Goal: Task Accomplishment & Management: Manage account settings

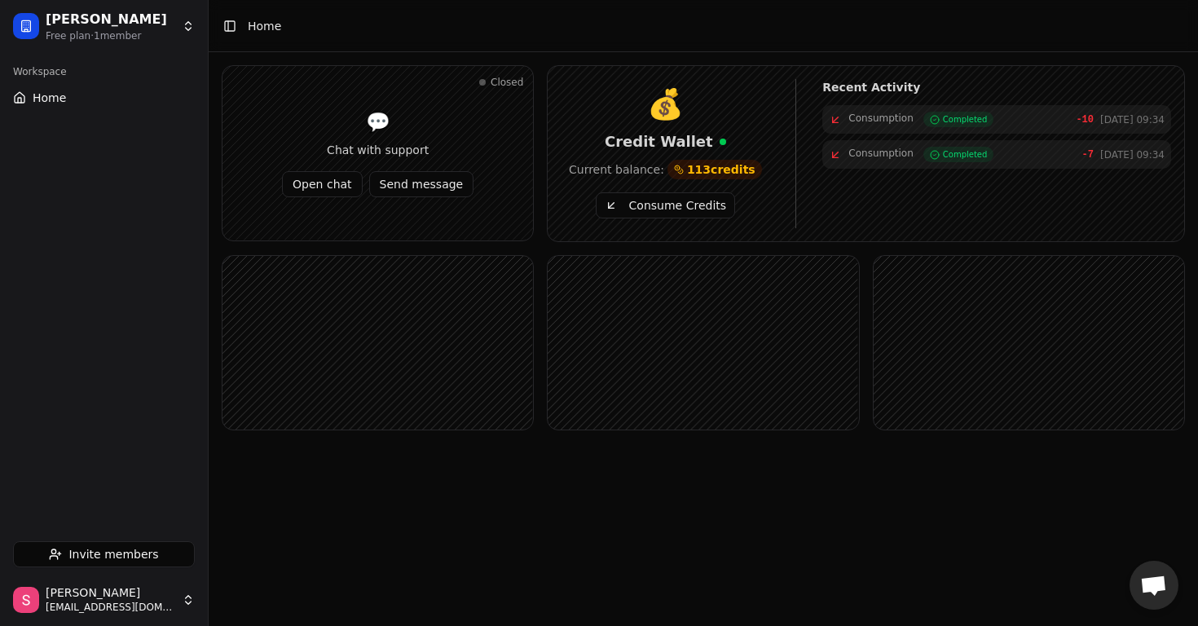
click at [241, 29] on div "Toggle Sidebar Home" at bounding box center [252, 26] width 86 height 23
click at [232, 29] on button "Toggle Sidebar" at bounding box center [229, 26] width 23 height 23
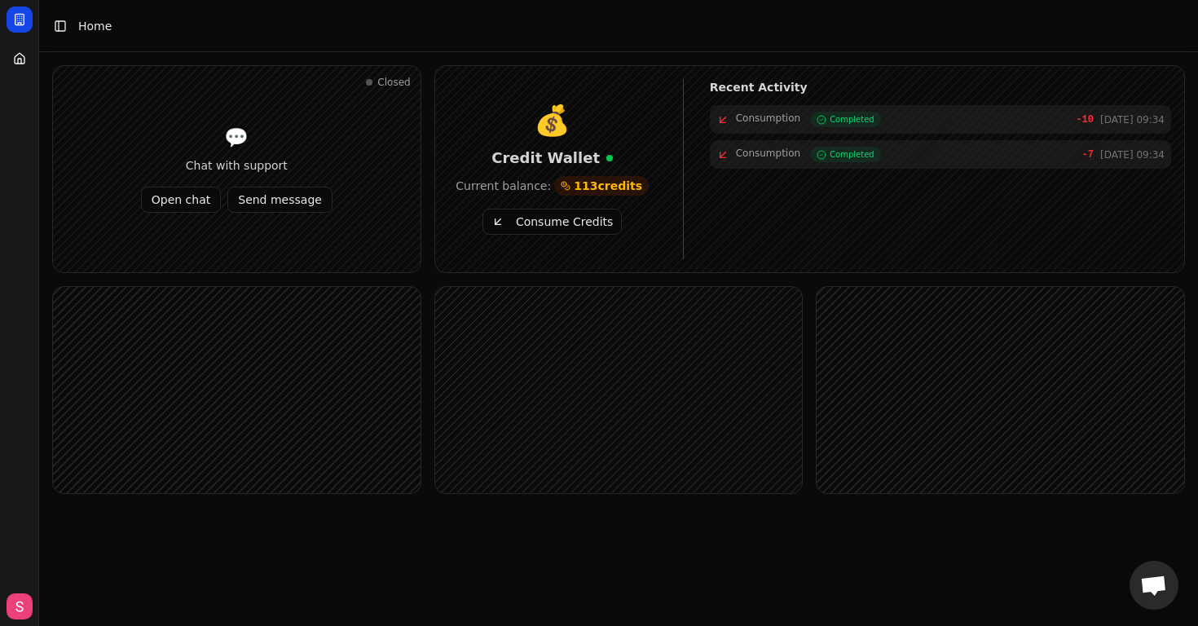
click at [67, 27] on button "Toggle Sidebar" at bounding box center [60, 26] width 23 height 23
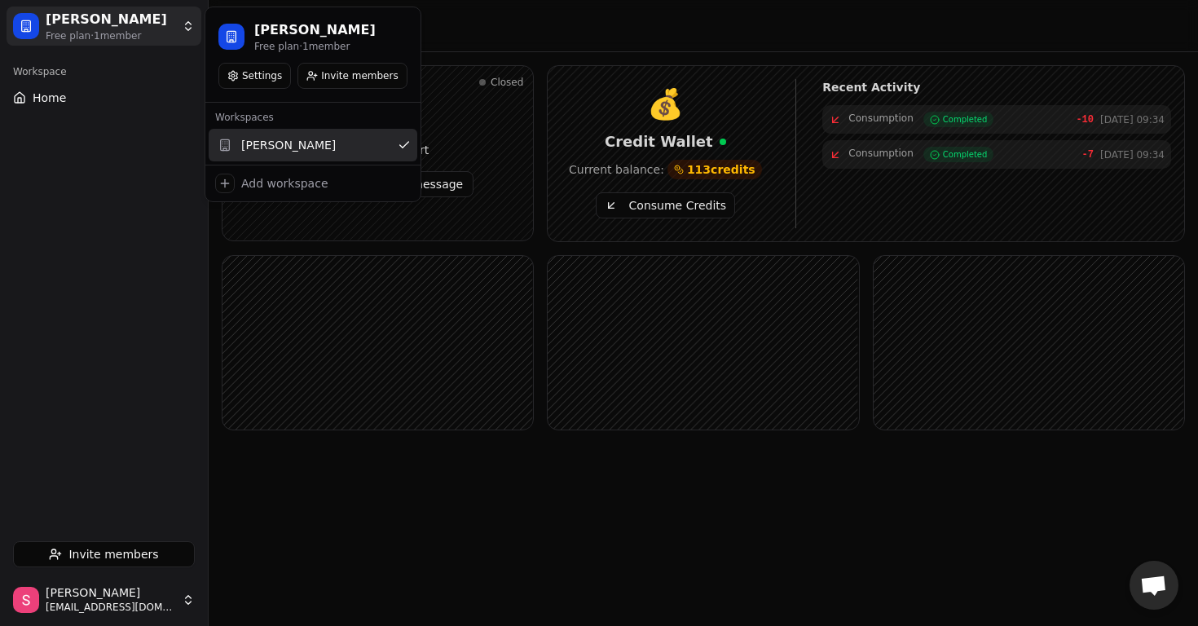
click at [36, 26] on html "[PERSON_NAME] Free plan · 1 member Workspace Home Invite members [PERSON_NAME] …" at bounding box center [599, 313] width 1198 height 626
click at [278, 74] on button "Settings" at bounding box center [254, 76] width 73 height 26
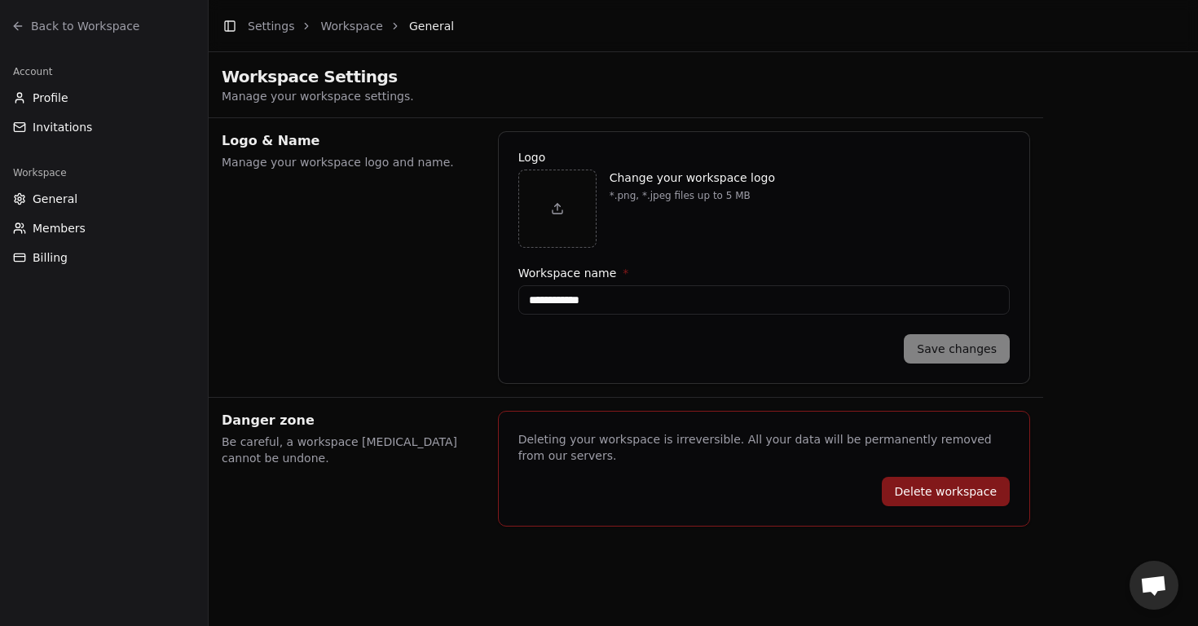
click at [86, 271] on div "Workspace General Members Billing" at bounding box center [104, 215] width 208 height 124
click at [135, 225] on button "Members" at bounding box center [104, 228] width 195 height 26
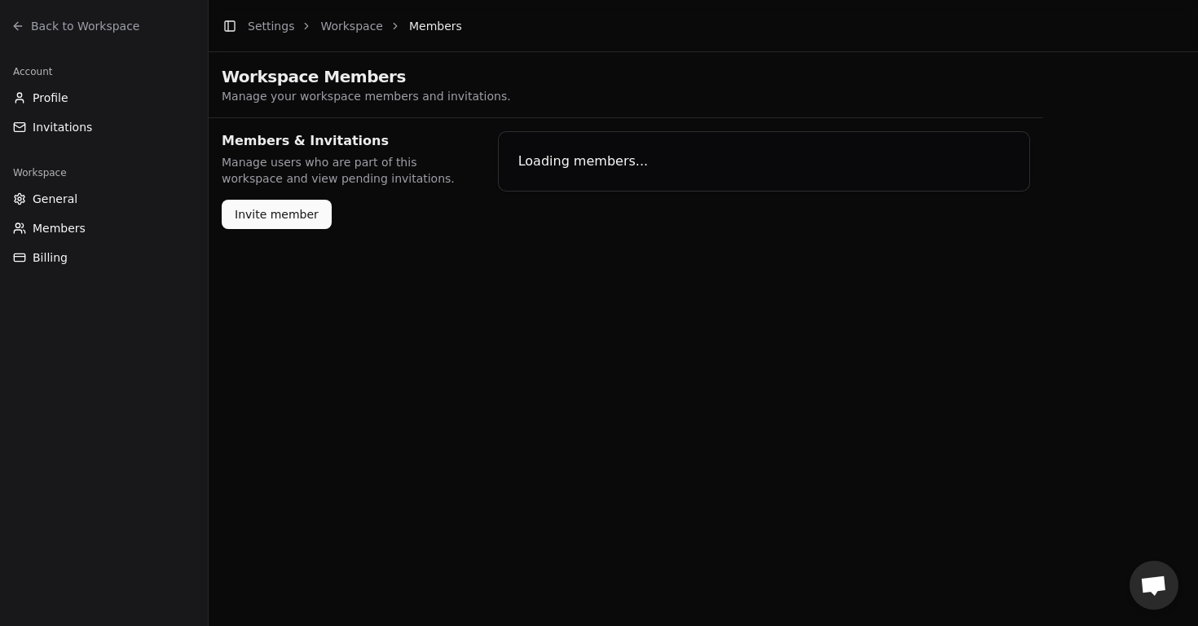
click at [106, 205] on button "General" at bounding box center [104, 199] width 195 height 26
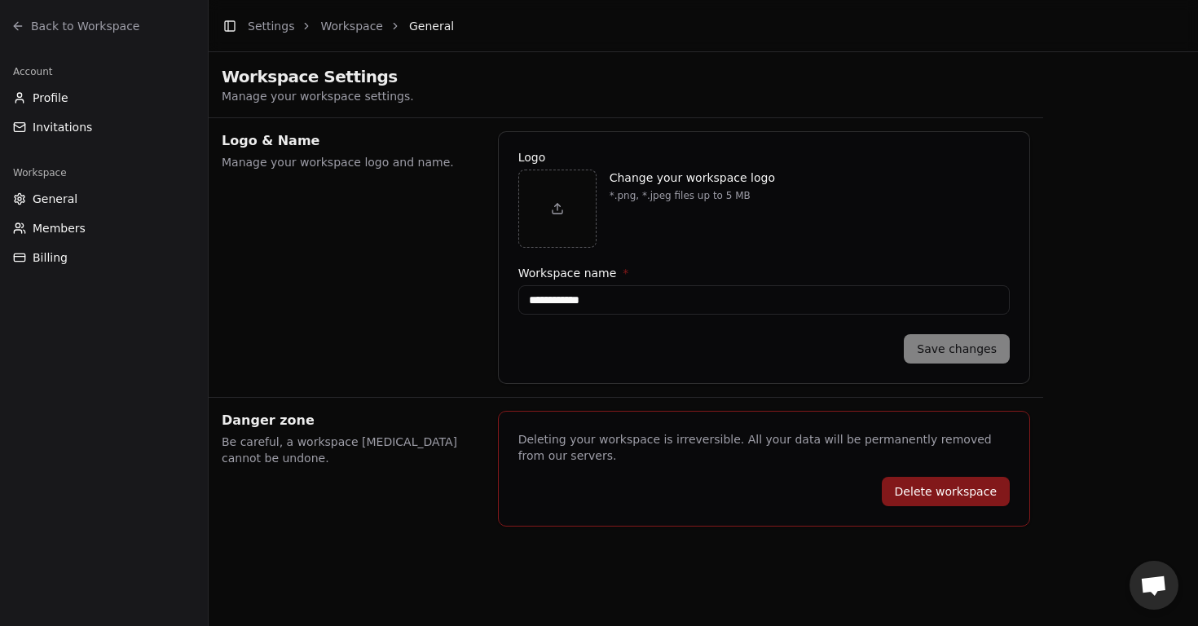
click at [167, 128] on button "Invitations" at bounding box center [104, 127] width 195 height 26
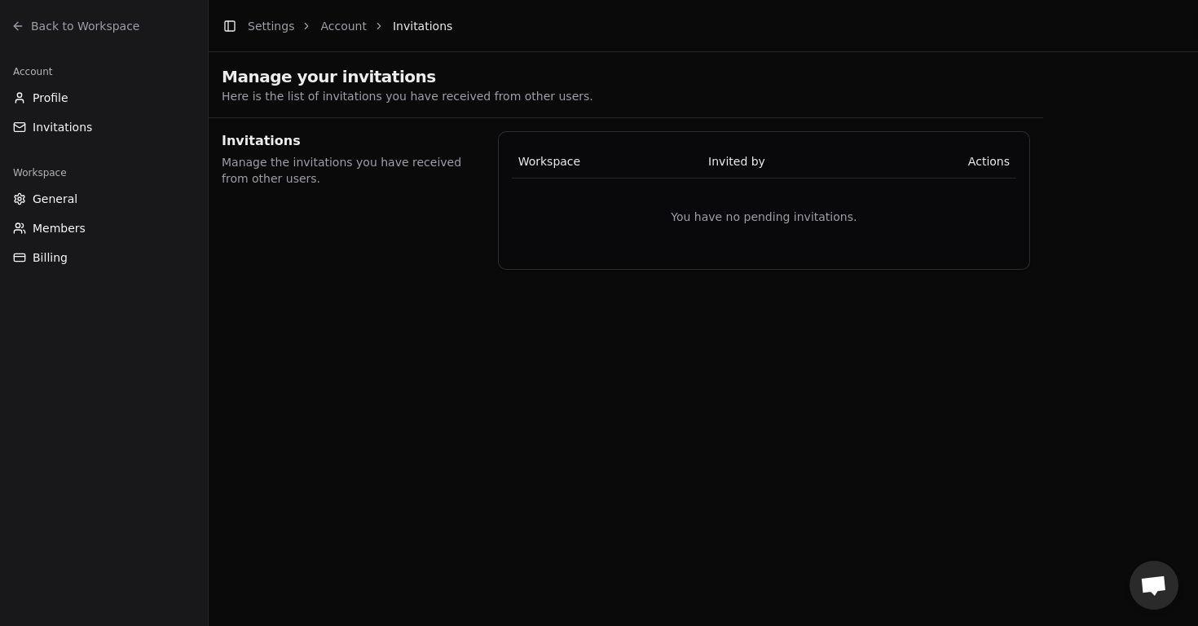
click at [124, 98] on button "Profile" at bounding box center [104, 98] width 195 height 26
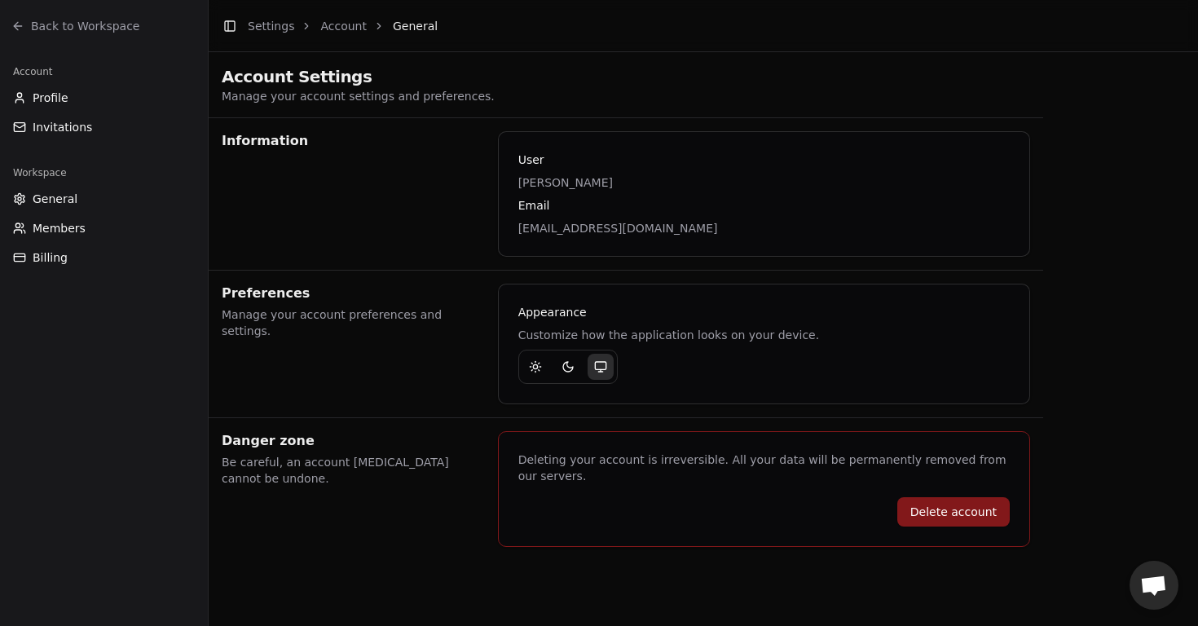
click at [129, 263] on button "Billing" at bounding box center [104, 258] width 195 height 26
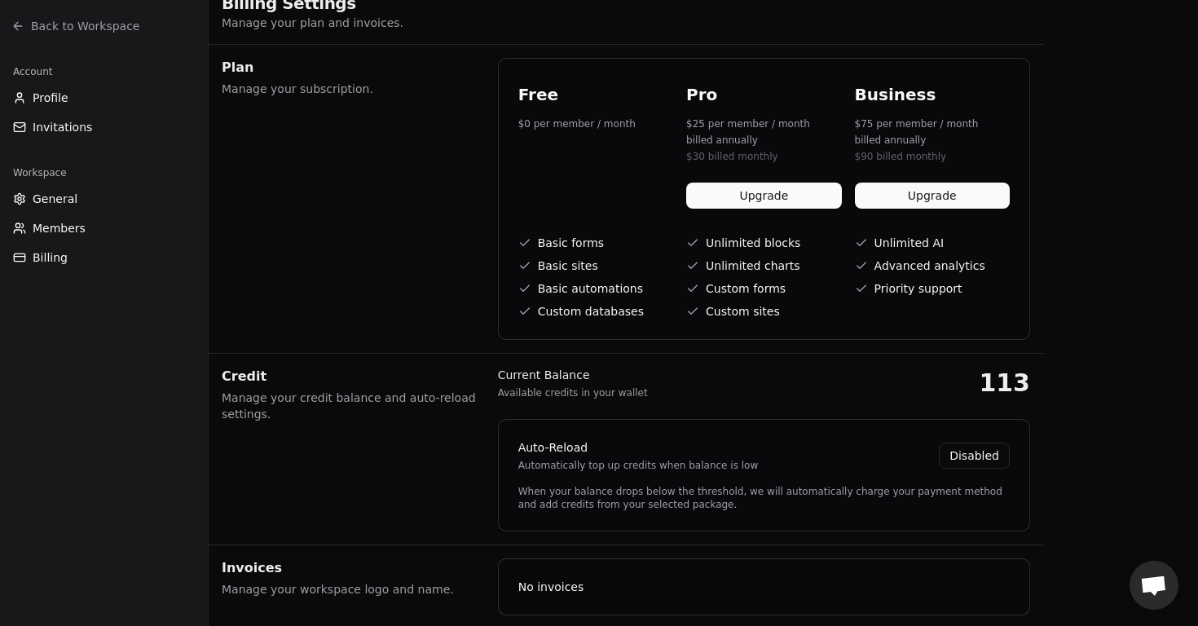
scroll to position [108, 0]
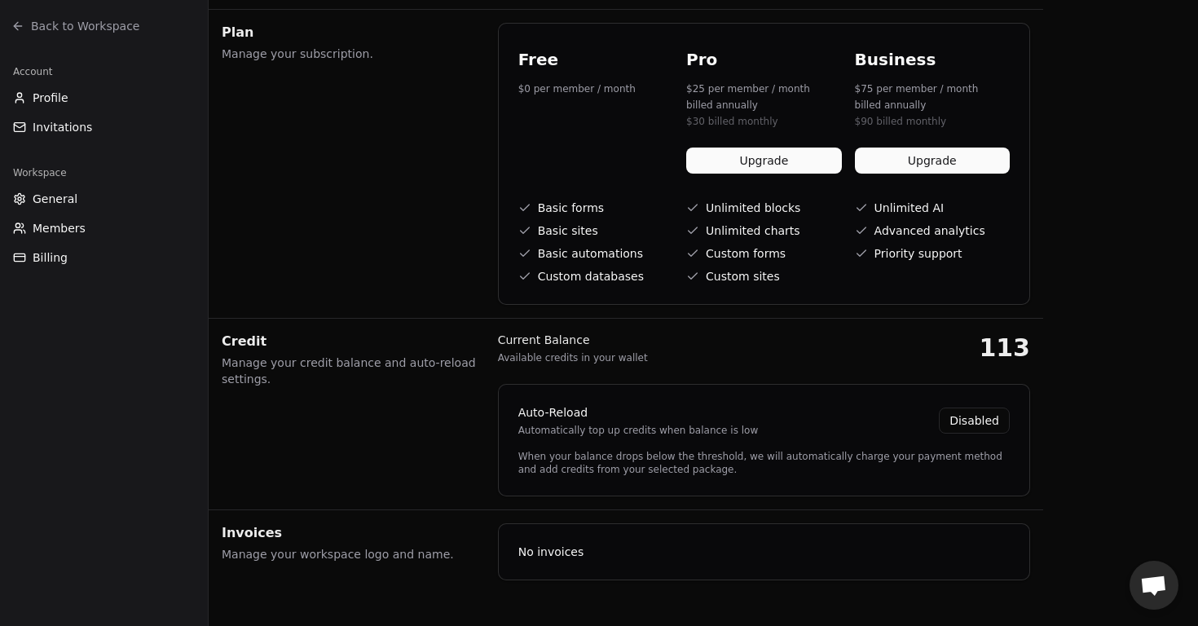
click at [1141, 595] on span "Açık sohbet" at bounding box center [1154, 587] width 27 height 23
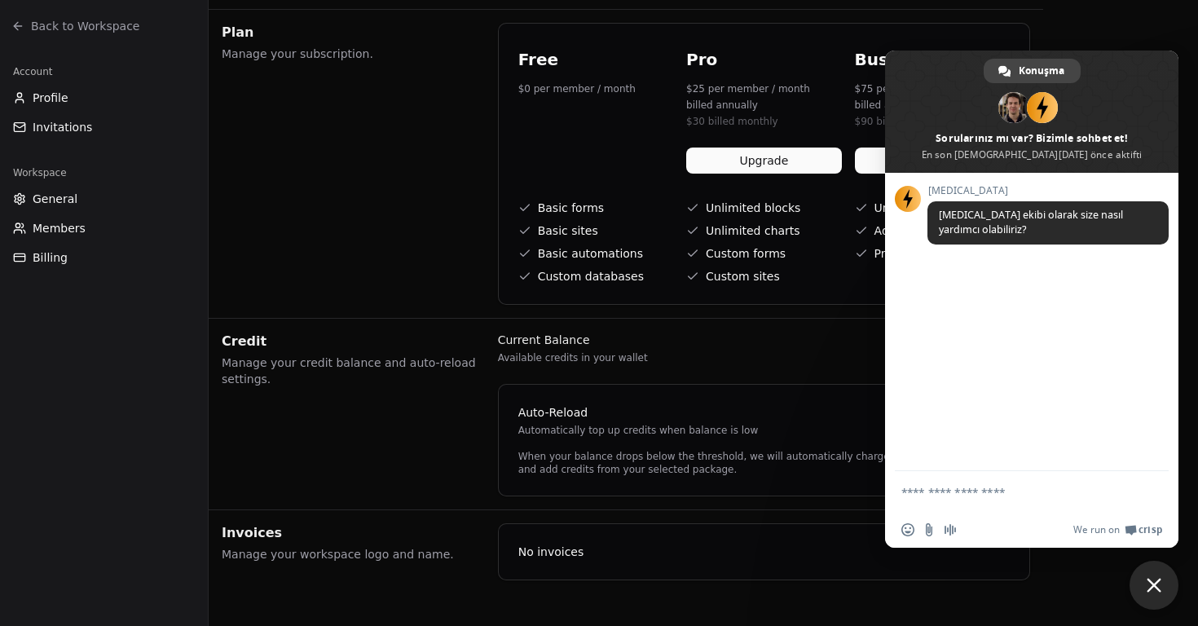
click at [1148, 593] on span "Sohbeti kapat" at bounding box center [1154, 585] width 49 height 49
